Goal: Transaction & Acquisition: Purchase product/service

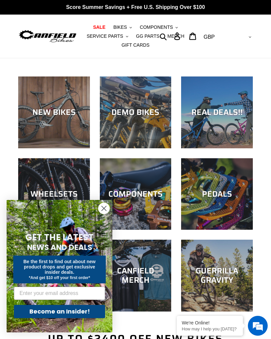
click at [106, 214] on circle "Close dialog" at bounding box center [104, 208] width 11 height 11
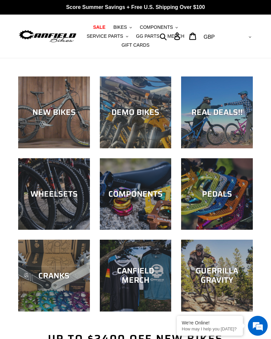
click at [58, 109] on div "NEW BIKES" at bounding box center [54, 112] width 72 height 10
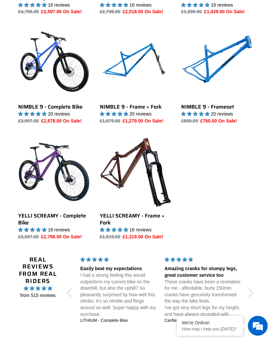
click at [220, 95] on link "NIMBLE 9 - Frameset" at bounding box center [217, 75] width 72 height 97
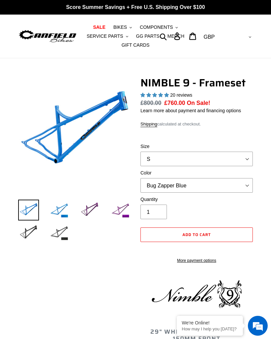
select select "highest-rating"
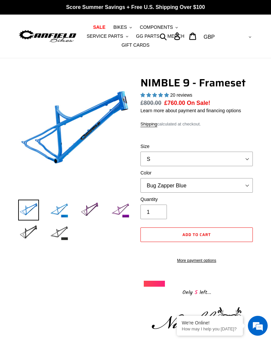
click at [68, 212] on img at bounding box center [59, 209] width 21 height 21
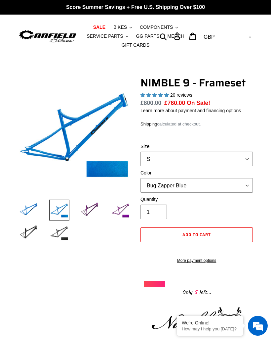
click at [98, 212] on img at bounding box center [89, 209] width 21 height 21
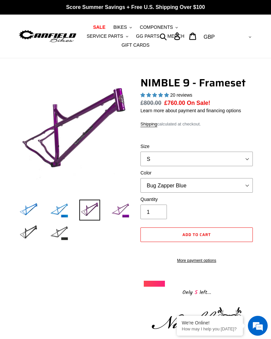
click at [121, 213] on img at bounding box center [120, 209] width 21 height 21
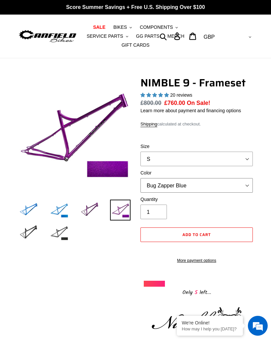
click at [211, 180] on select "Bug Zapper Blue Purple Haze -Sold Out Galaxy Black" at bounding box center [197, 185] width 112 height 15
select select "Purple Haze -Sold Out"
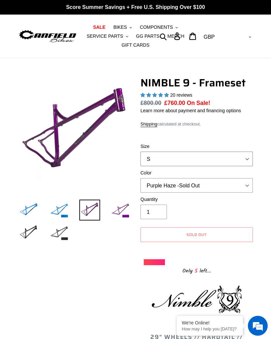
click at [231, 157] on select "S M L XL" at bounding box center [197, 158] width 112 height 15
select select "L"
click at [209, 183] on select "Bug Zapper Blue Purple Haze -Sold Out Galaxy Black" at bounding box center [197, 185] width 112 height 15
select select "Galaxy Black"
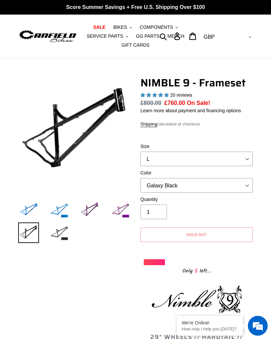
click at [62, 237] on img at bounding box center [59, 232] width 21 height 21
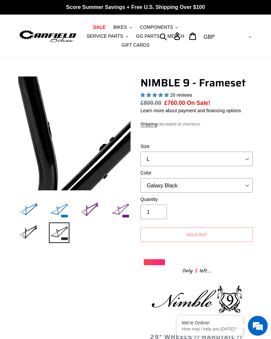
click at [34, 209] on img at bounding box center [28, 209] width 21 height 21
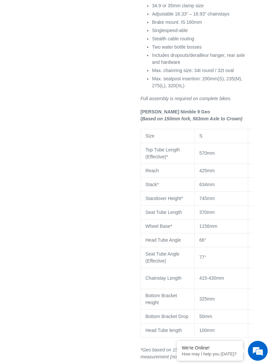
scroll to position [513, 0]
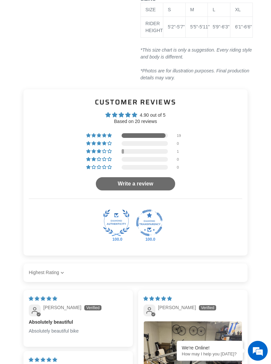
click at [149, 154] on div at bounding box center [145, 151] width 46 height 5
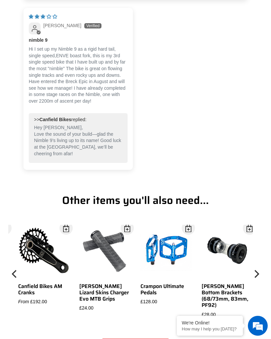
scroll to position [1167, 0]
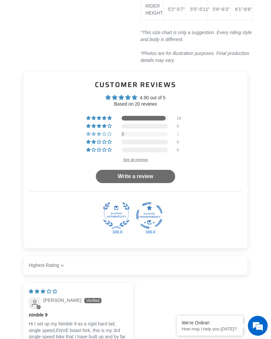
click at [144, 120] on div at bounding box center [144, 118] width 44 height 5
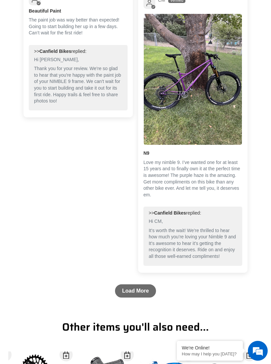
scroll to position [1846, 0]
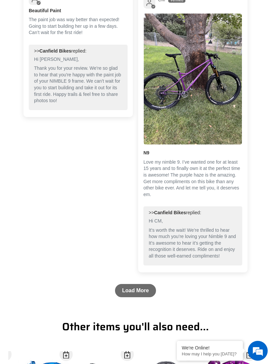
click at [144, 297] on link "Load More" at bounding box center [135, 290] width 41 height 13
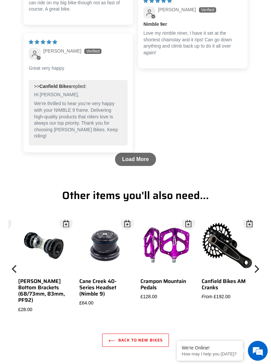
scroll to position [2506, 0]
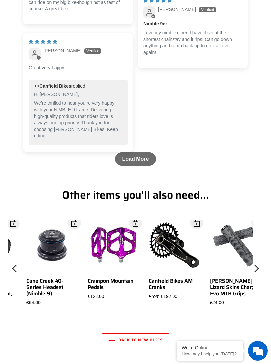
click at [139, 166] on link "Load More" at bounding box center [135, 158] width 41 height 13
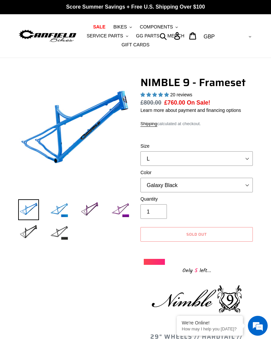
scroll to position [0, 0]
